Goal: Transaction & Acquisition: Purchase product/service

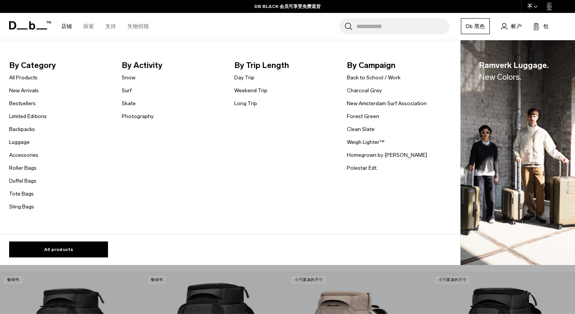
scroll to position [169, 0]
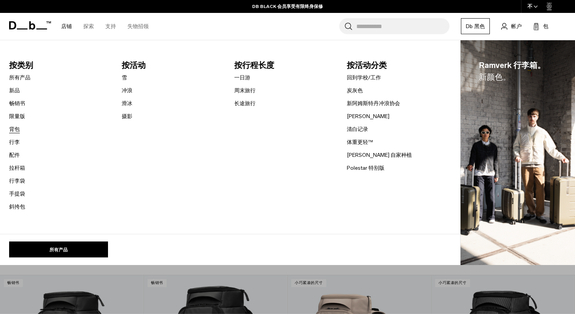
click at [17, 128] on font "背包" at bounding box center [14, 129] width 11 height 6
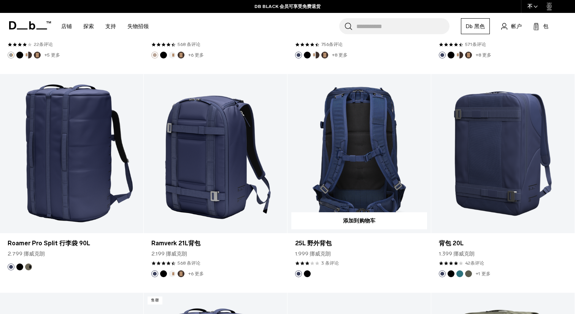
scroll to position [1434, 0]
